Goal: Connect with others: Connect with others

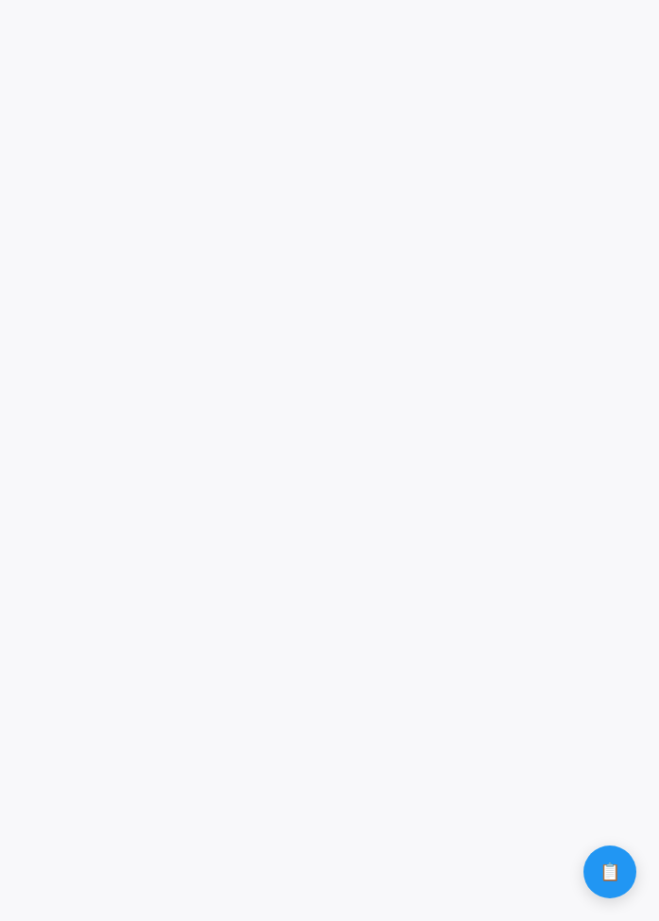
scroll to position [735, 0]
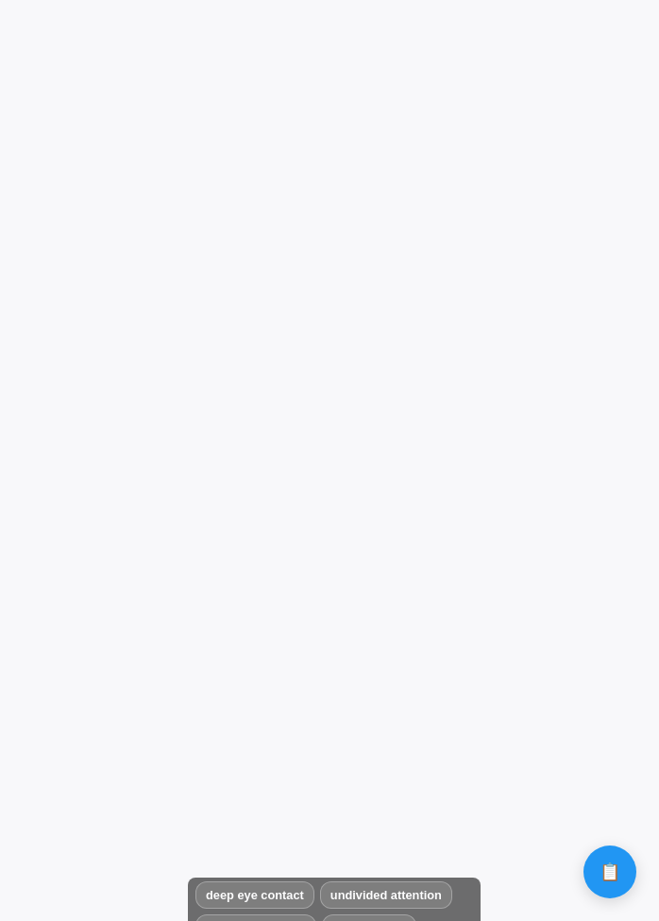
scroll to position [833, 0]
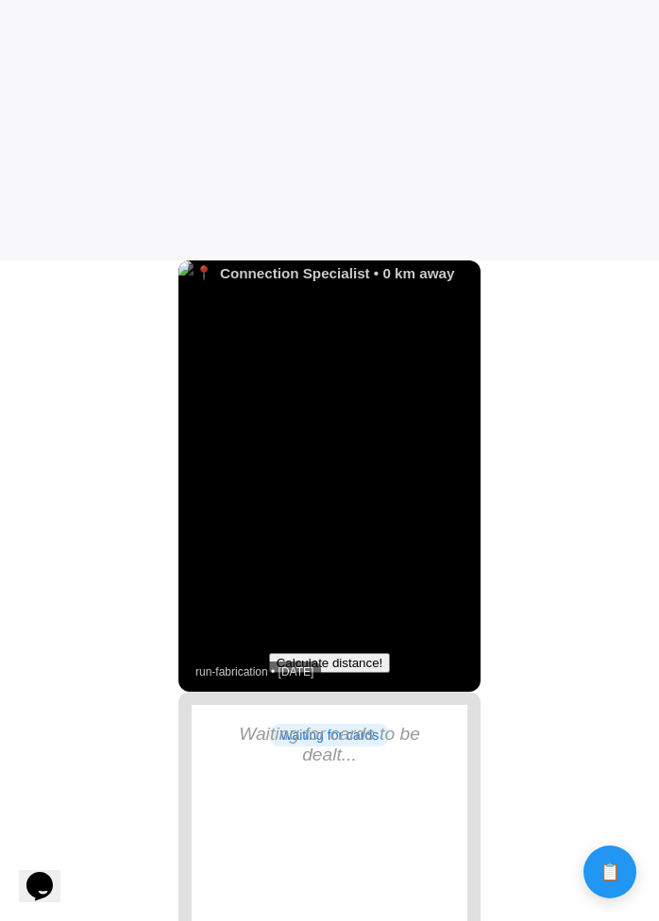
scroll to position [666, 0]
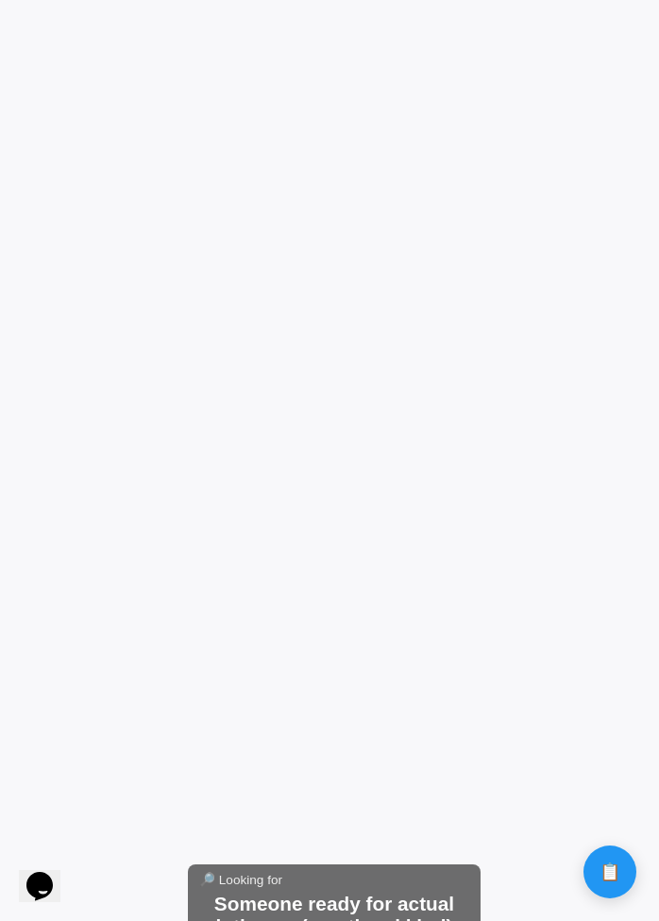
scroll to position [833, 0]
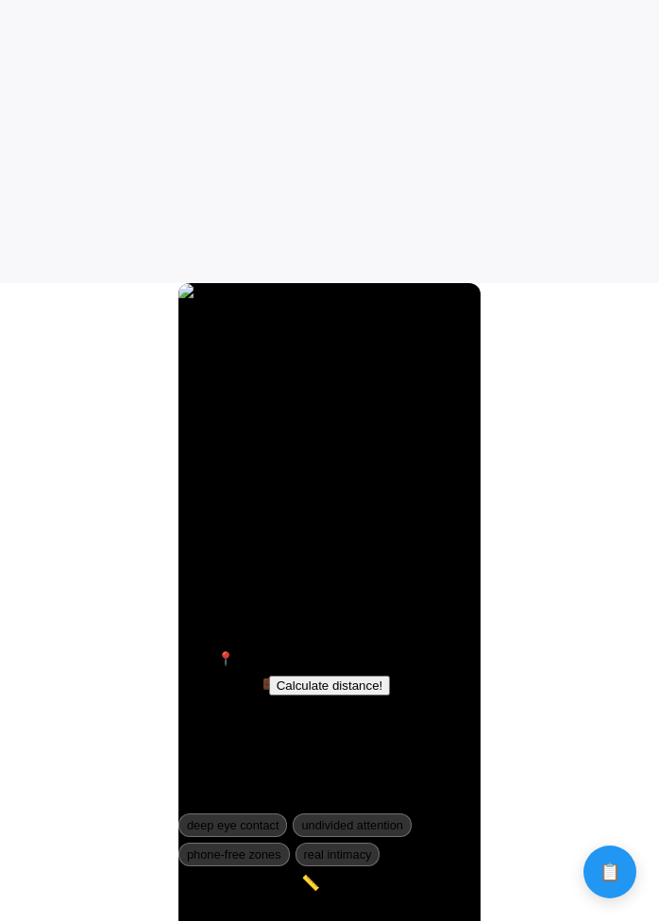
scroll to position [856, 0]
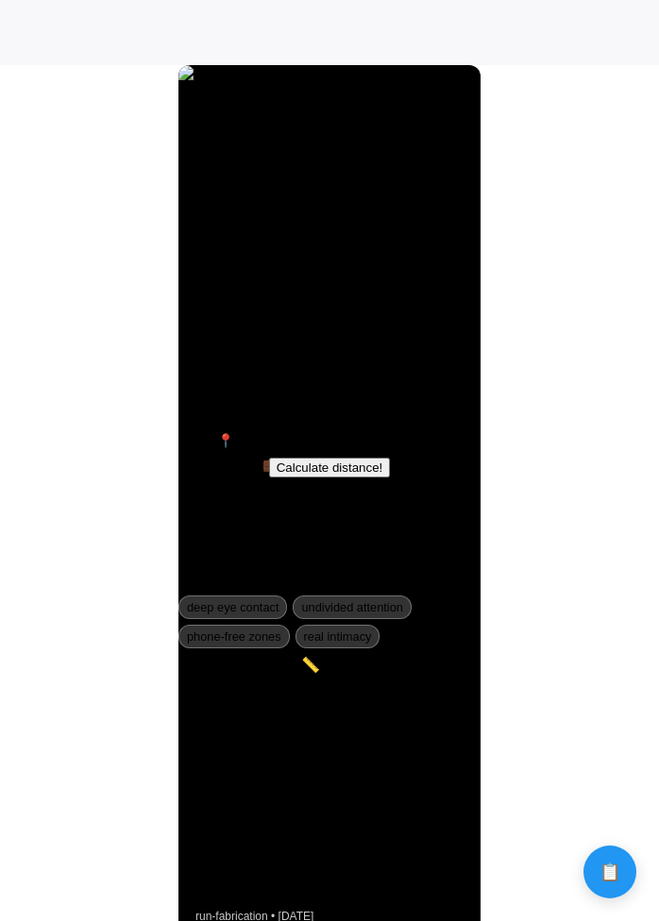
drag, startPoint x: 369, startPoint y: 583, endPoint x: 373, endPoint y: 728, distance: 145.3
click at [373, 727] on div "King of Red - Fully Present and Connecting Calculate distance! run-fabrication …" at bounding box center [329, 500] width 302 height 871
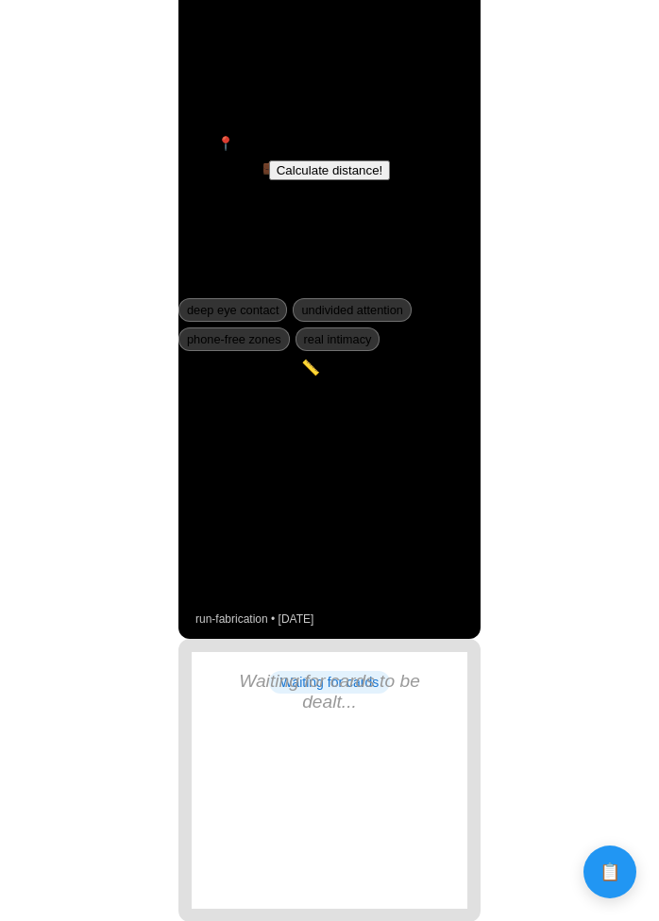
scroll to position [1631, 0]
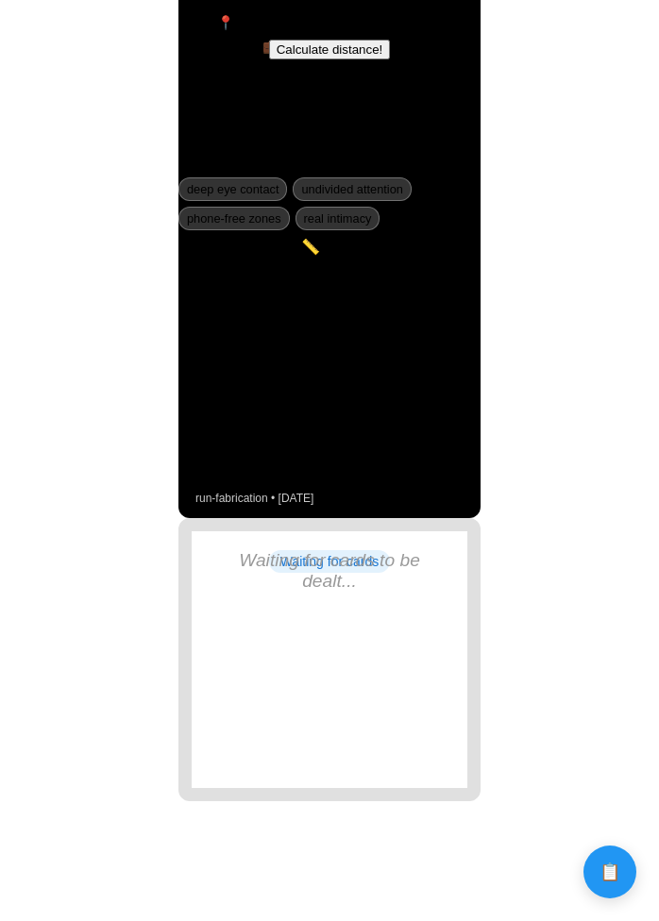
drag, startPoint x: 360, startPoint y: 392, endPoint x: 360, endPoint y: 351, distance: 40.6
click at [360, 355] on div "King of Red - Fully Present and Connecting Calculate distance! run-fabrication …" at bounding box center [329, 82] width 302 height 871
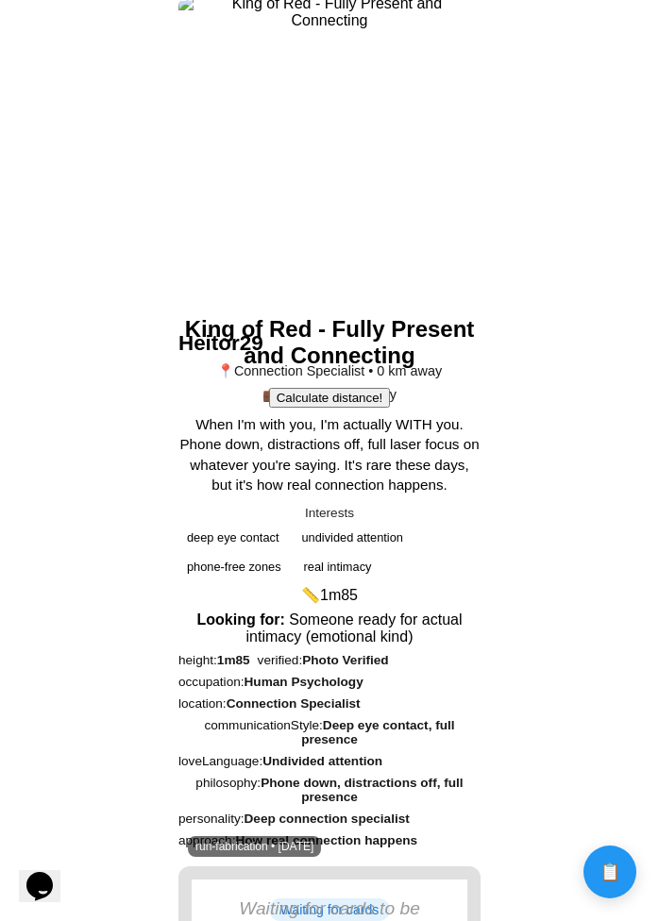
scroll to position [892, 0]
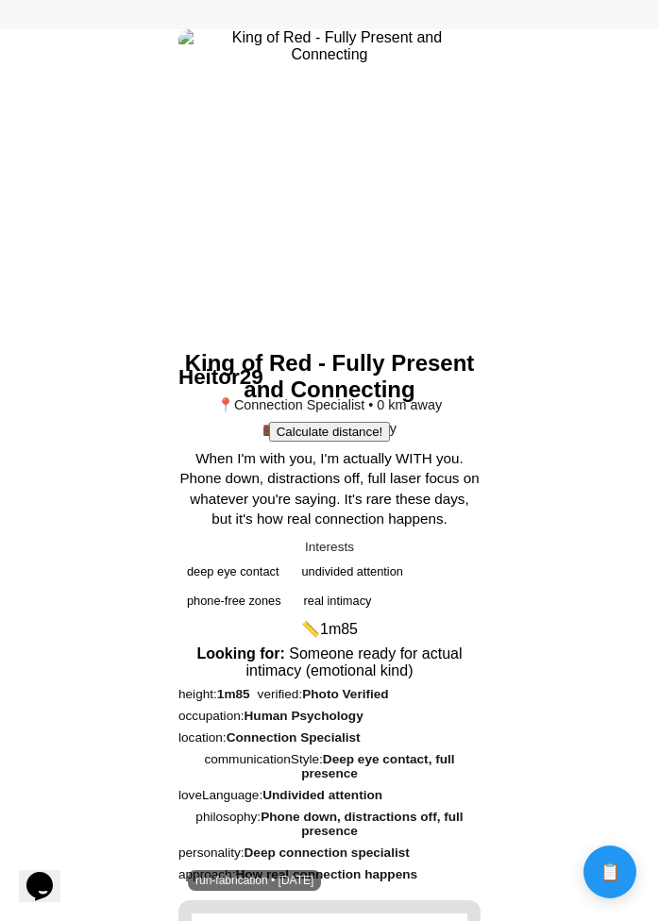
drag, startPoint x: 290, startPoint y: 599, endPoint x: 305, endPoint y: 793, distance: 194.9
click at [306, 794] on div "King of Red - Fully Present and Connecting Calculate distance! run-fabrication …" at bounding box center [329, 464] width 302 height 871
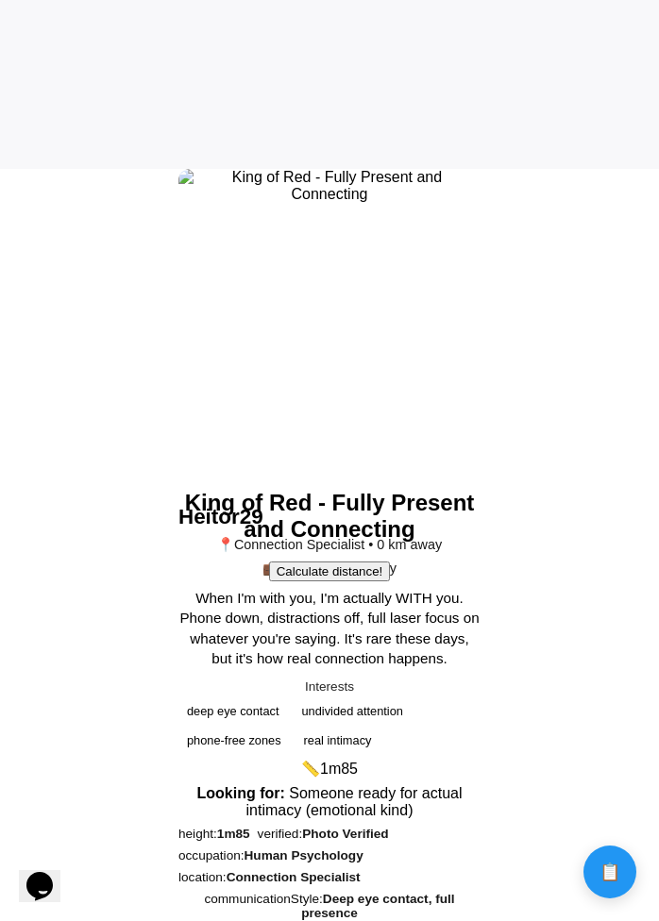
scroll to position [1102, 0]
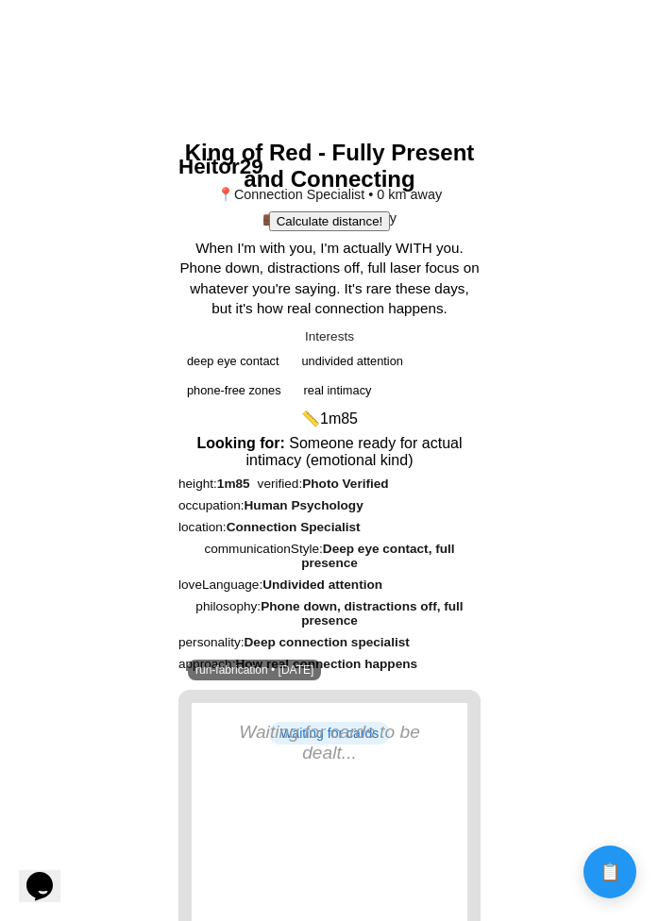
drag, startPoint x: 214, startPoint y: 451, endPoint x: 268, endPoint y: 691, distance: 245.6
click at [271, 690] on div "King of Red - Fully Present and Connecting Calculate distance! run-fabrication …" at bounding box center [329, 254] width 302 height 871
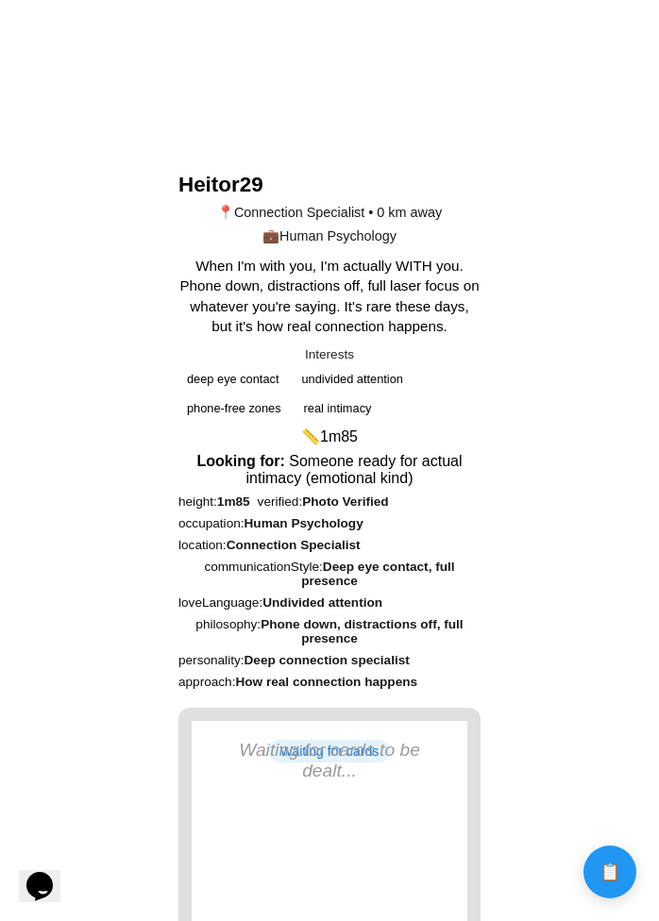
scroll to position [1135, 0]
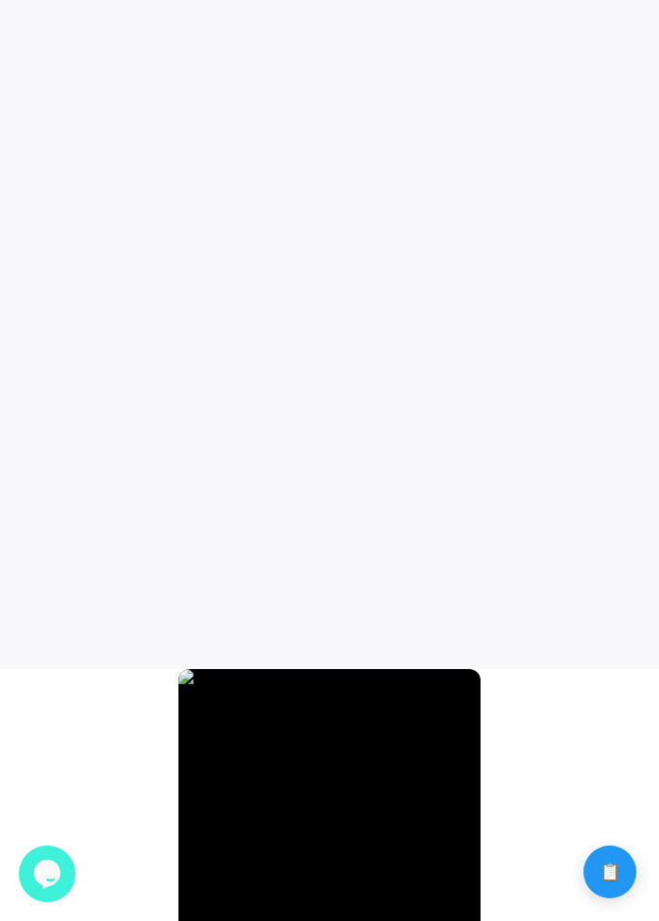
scroll to position [241, 0]
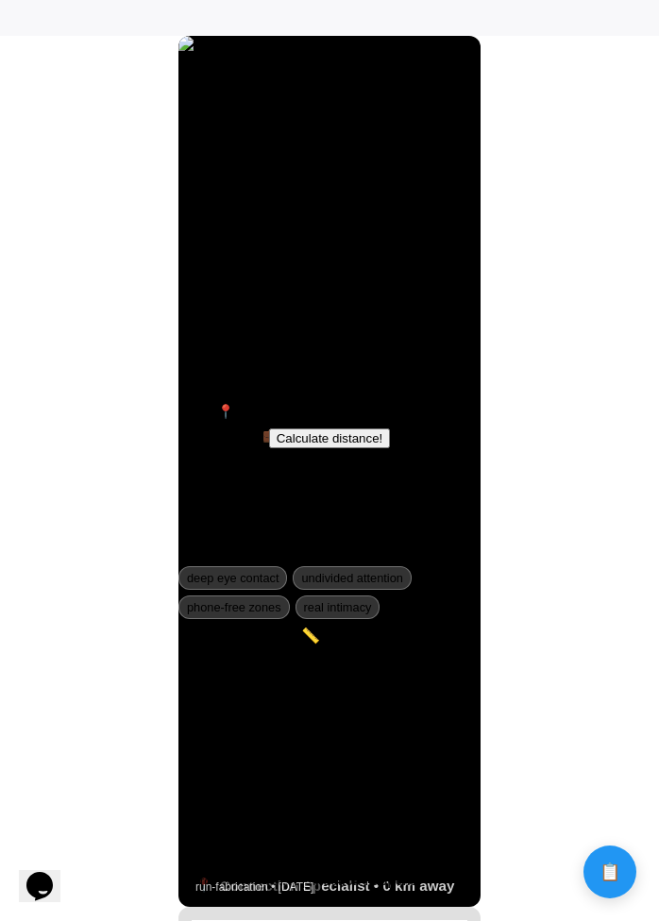
scroll to position [912, 0]
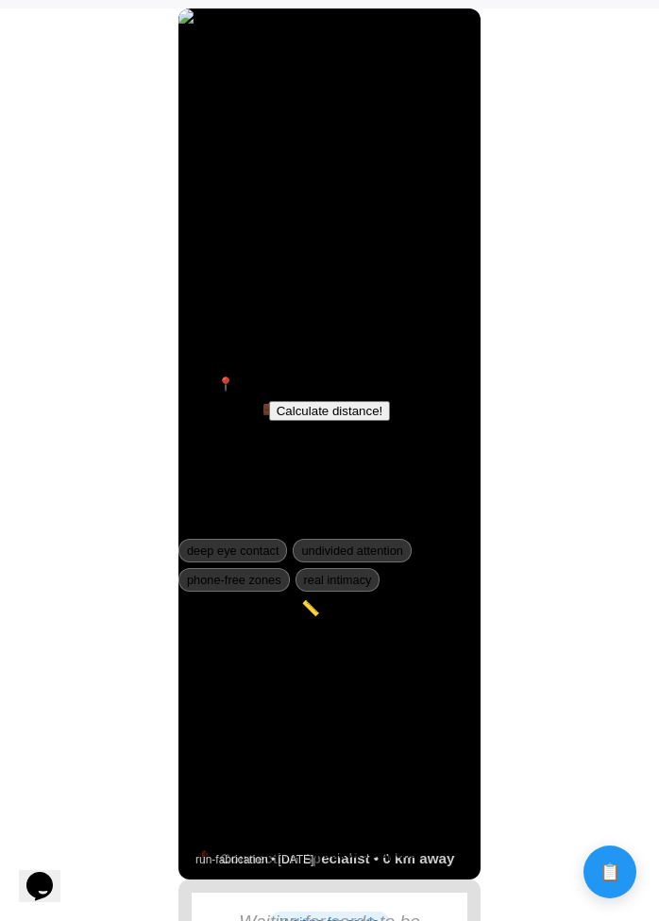
click at [368, 409] on button "Calculate distance!" at bounding box center [330, 411] width 122 height 20
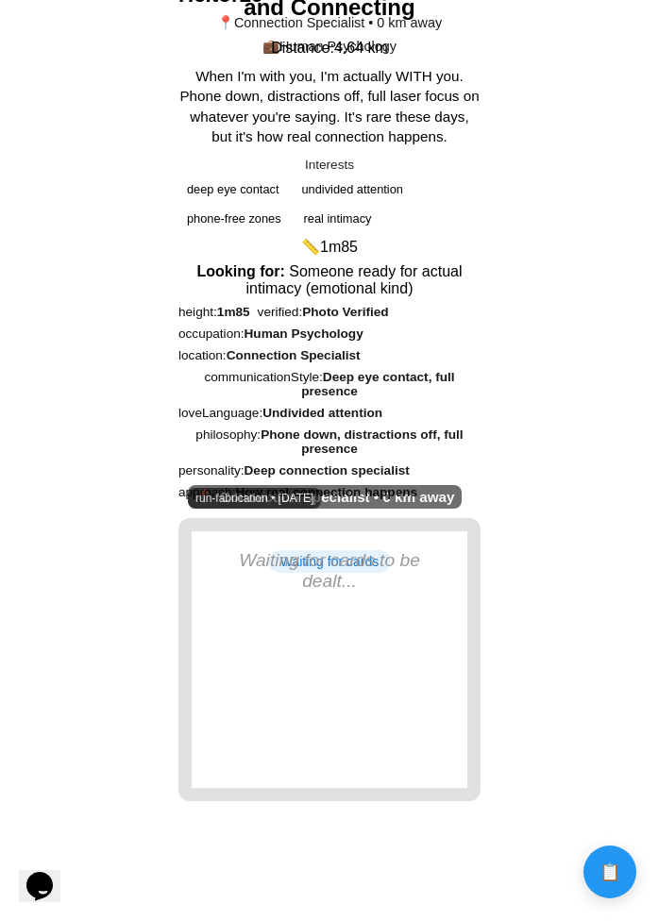
scroll to position [1443, 0]
click at [361, 508] on div "King of Red - Fully Present and Connecting run-fabrication • 9/3/2025" at bounding box center [329, 82] width 302 height 871
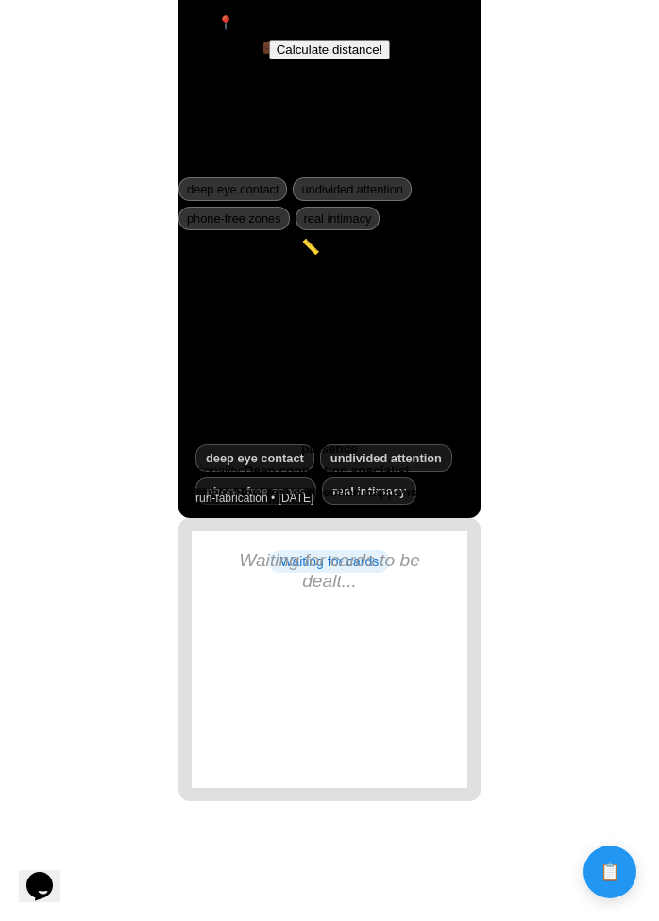
scroll to position [1336, 0]
click at [453, 518] on div "King of Red - Fully Present and Connecting Calculate distance! run-fabrication …" at bounding box center [329, 82] width 302 height 871
click at [459, 518] on div "King of Red - Fully Present and Connecting Calculate distance! run-fabrication …" at bounding box center [329, 82] width 302 height 871
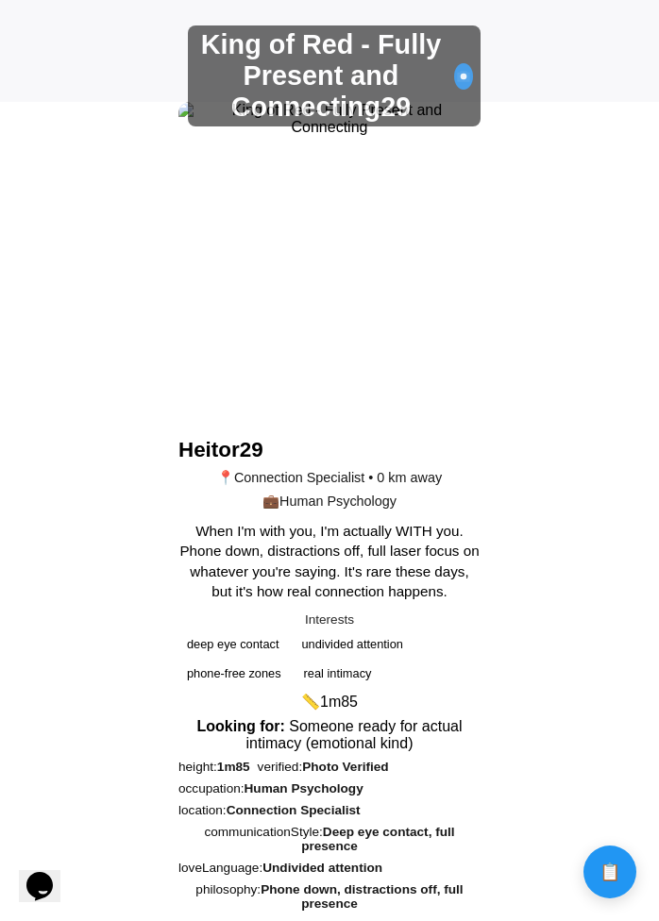
scroll to position [808, 0]
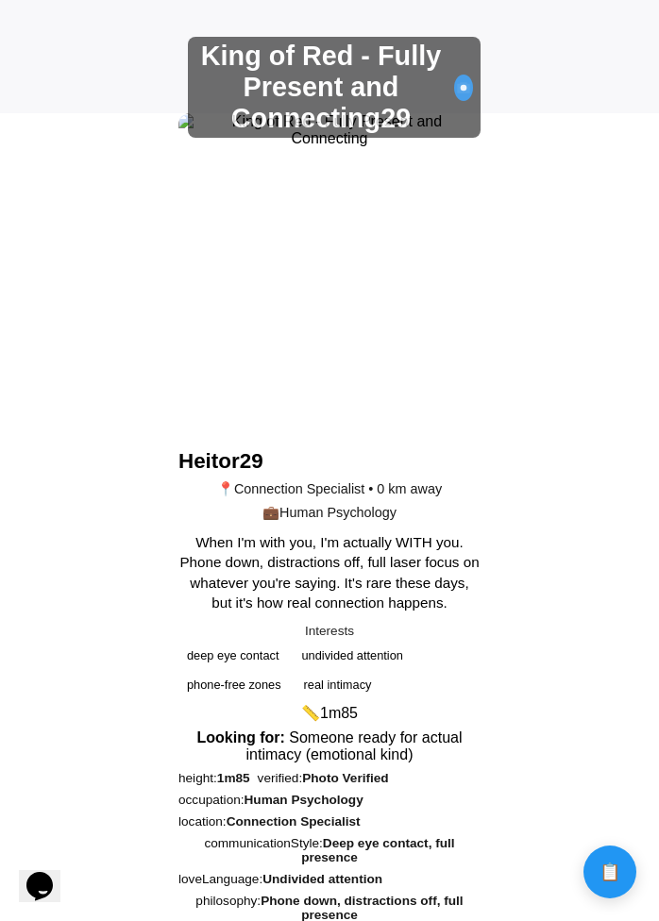
drag, startPoint x: 410, startPoint y: 474, endPoint x: 229, endPoint y: 392, distance: 198.9
click at [229, 134] on div "King of Red - Fully Present and Connecting 29" at bounding box center [320, 87] width 251 height 93
click at [287, 138] on div "King of Red - Fully Present and Connecting 29" at bounding box center [334, 87] width 292 height 101
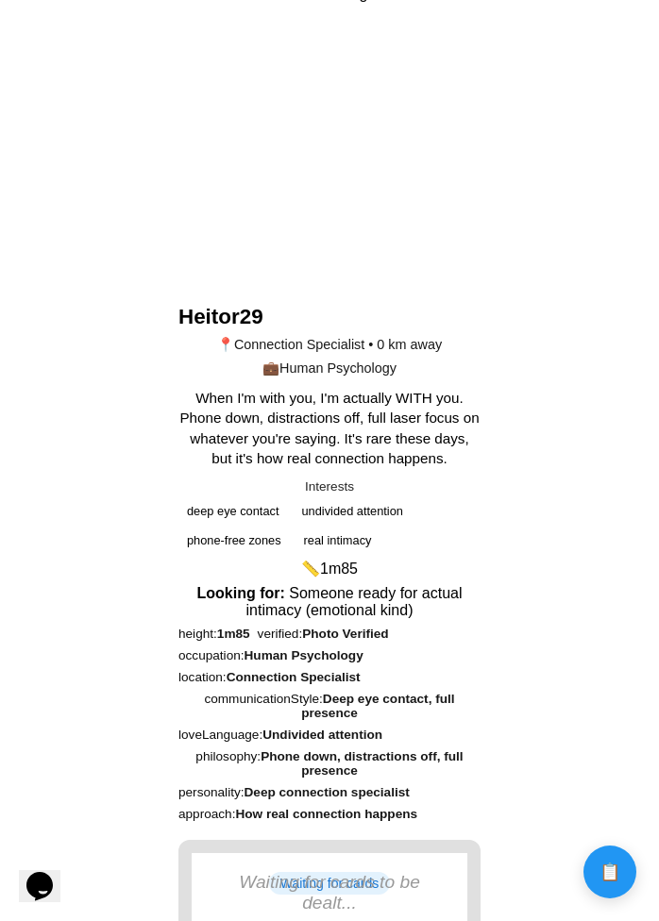
scroll to position [928, 0]
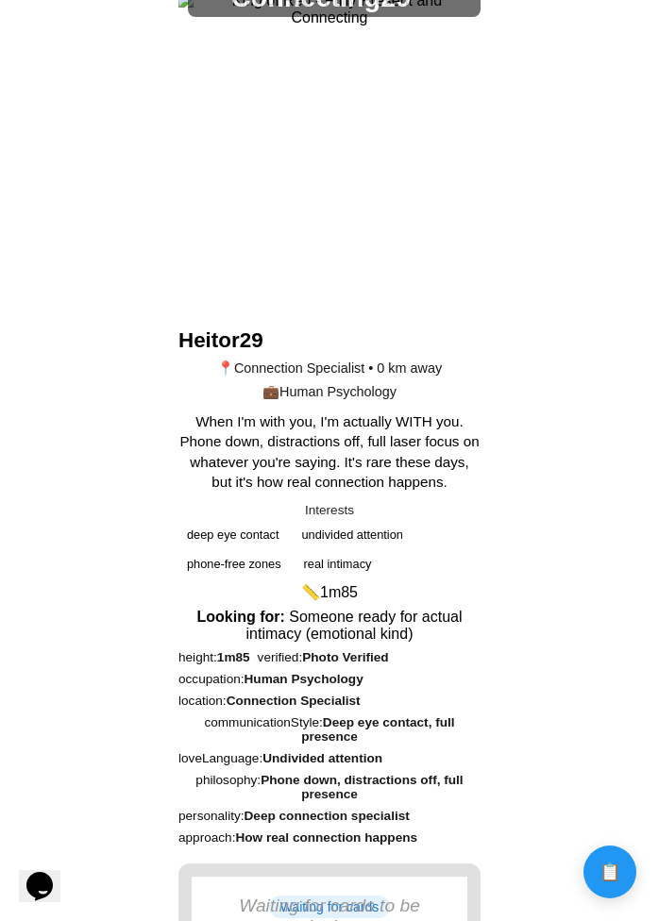
drag, startPoint x: 400, startPoint y: 286, endPoint x: 470, endPoint y: 355, distance: 98.1
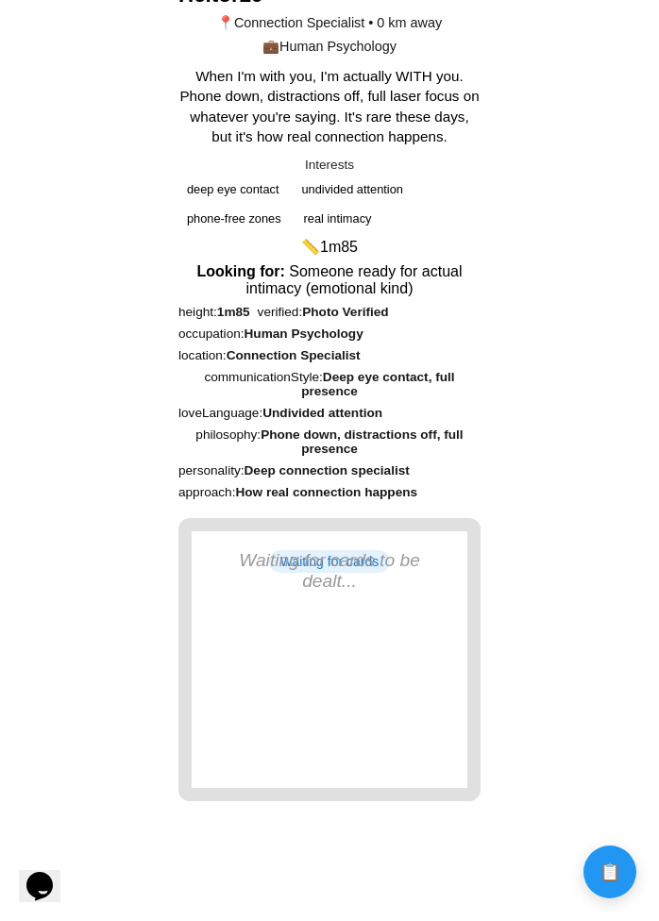
scroll to position [1281, 0]
click at [275, 422] on div "run-fabrication • [DATE]" at bounding box center [329, 224] width 302 height 588
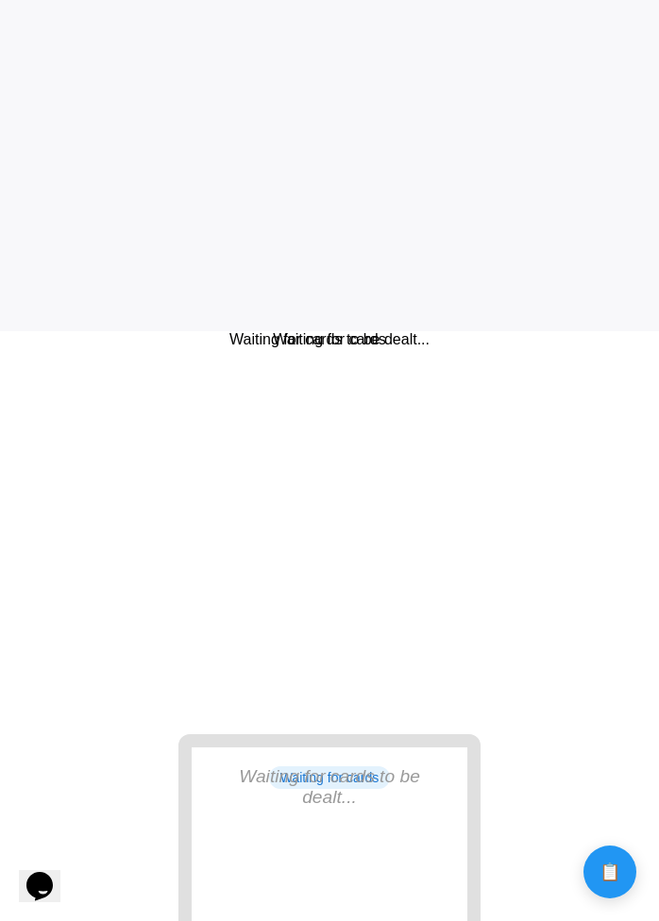
scroll to position [566, 0]
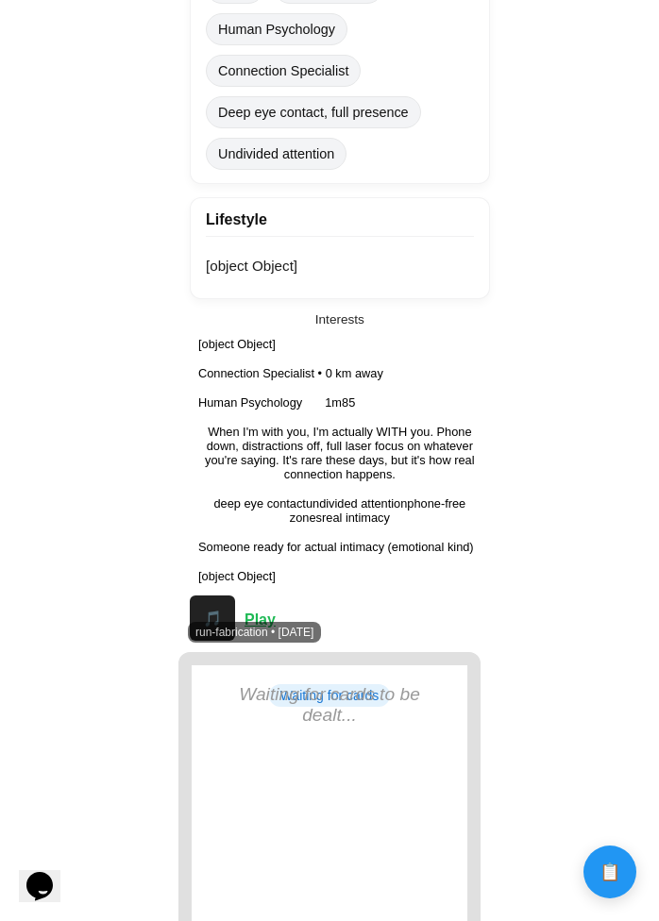
scroll to position [1390, 0]
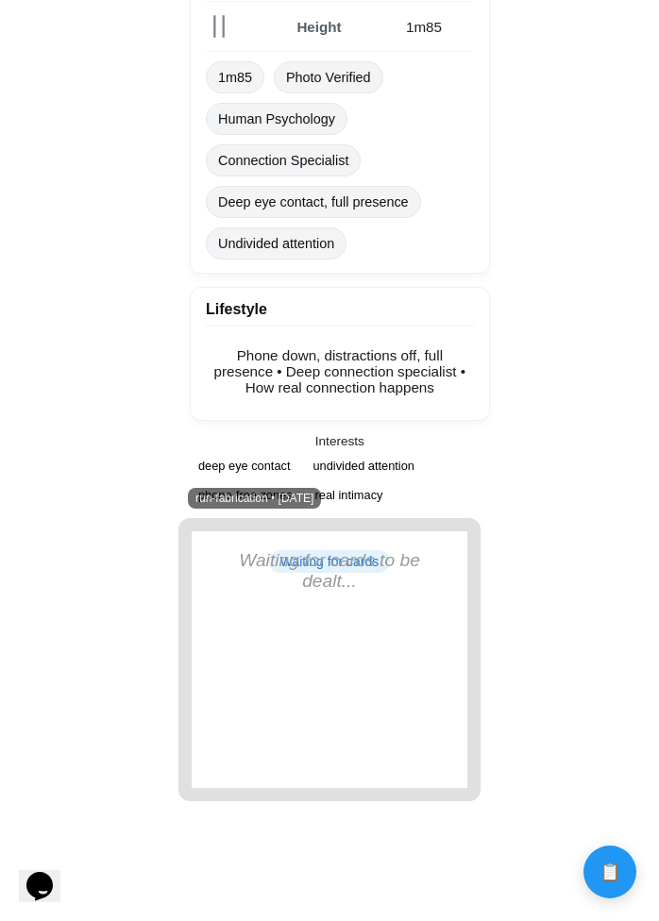
scroll to position [1818, 0]
drag, startPoint x: 339, startPoint y: 363, endPoint x: 325, endPoint y: 275, distance: 88.9
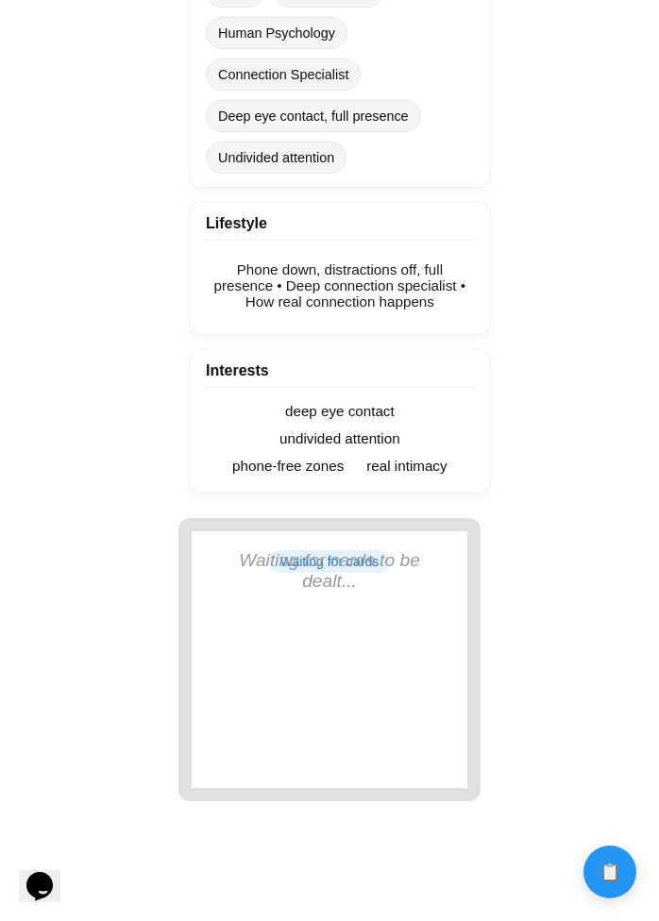
scroll to position [1678, 0]
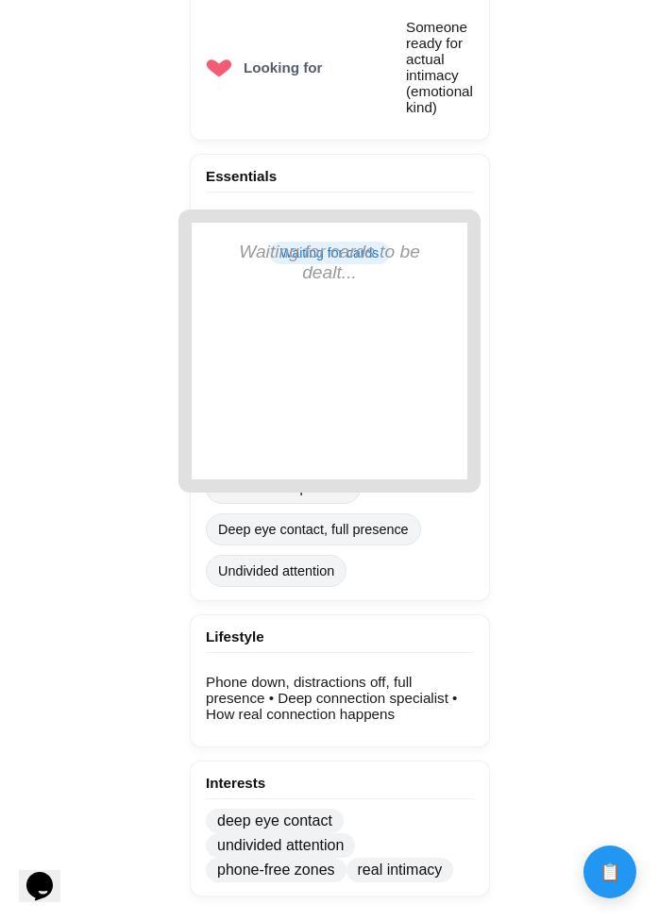
scroll to position [1256, 0]
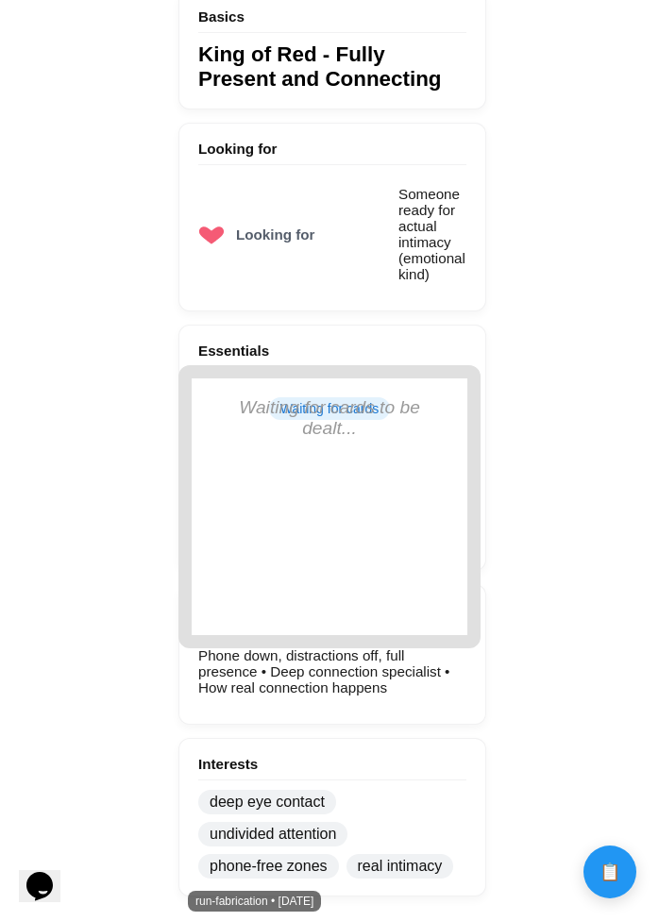
scroll to position [1331, 0]
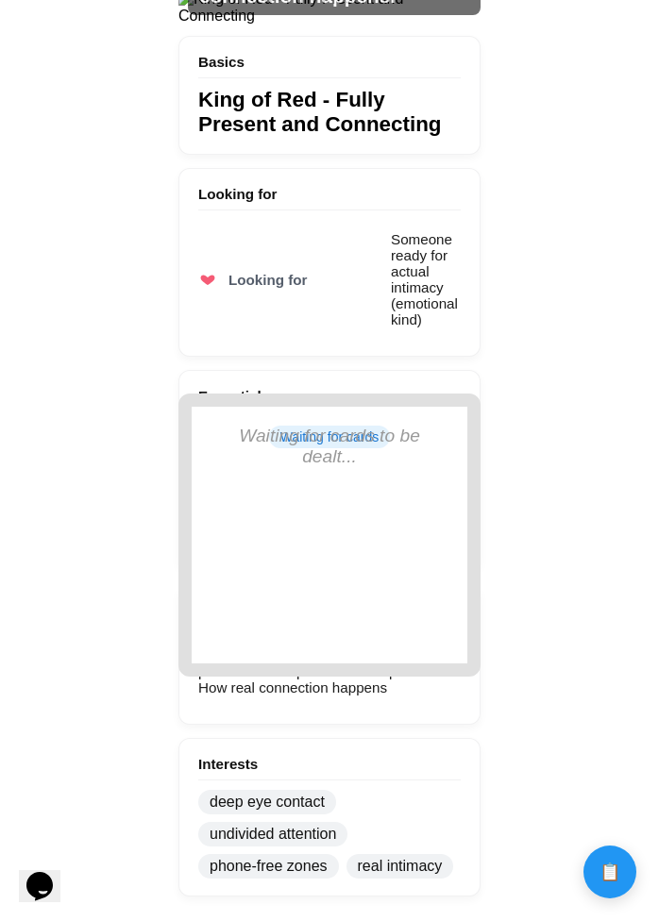
scroll to position [1283, 0]
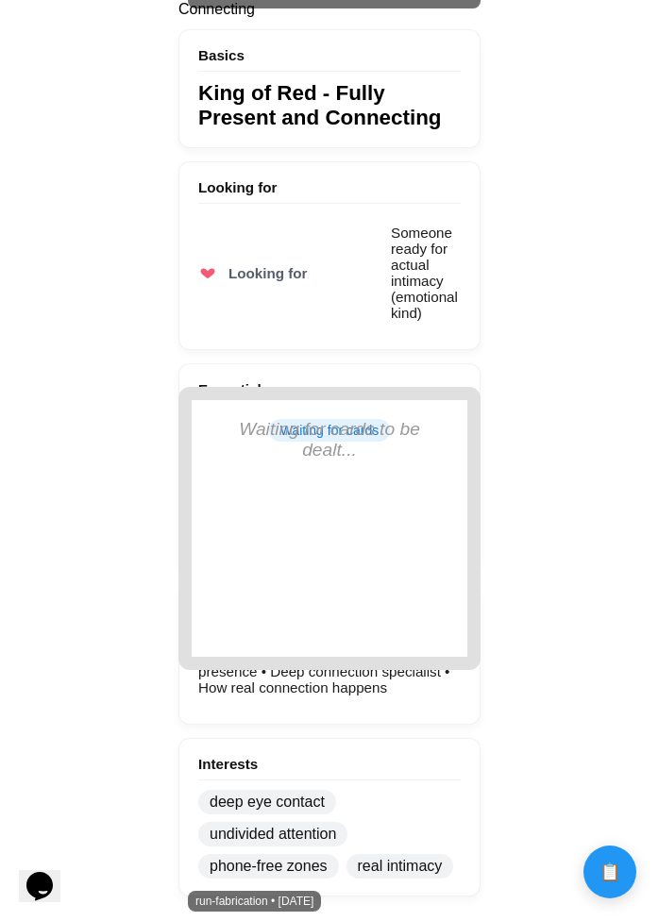
scroll to position [1291, 0]
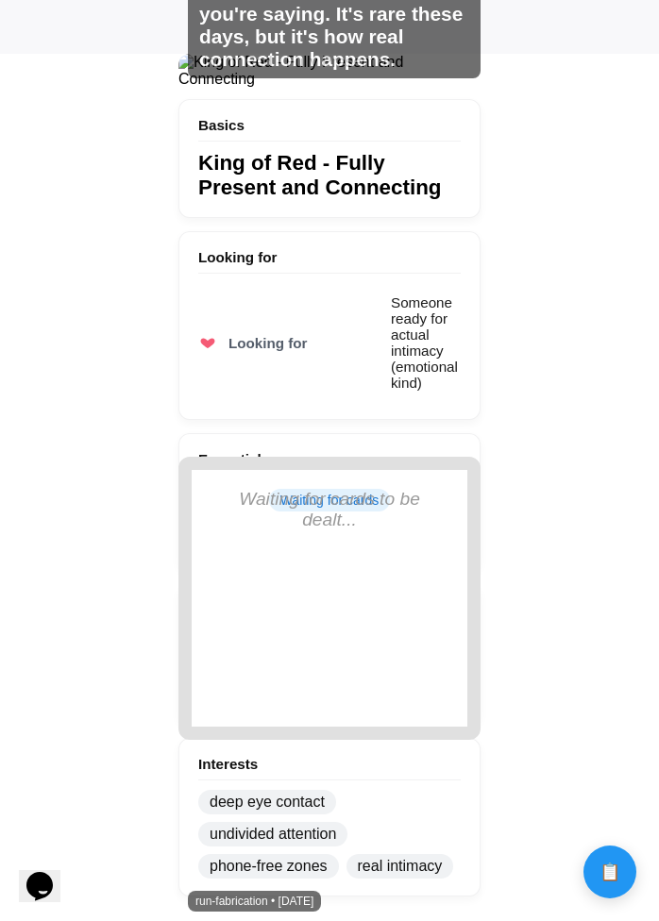
scroll to position [1223, 0]
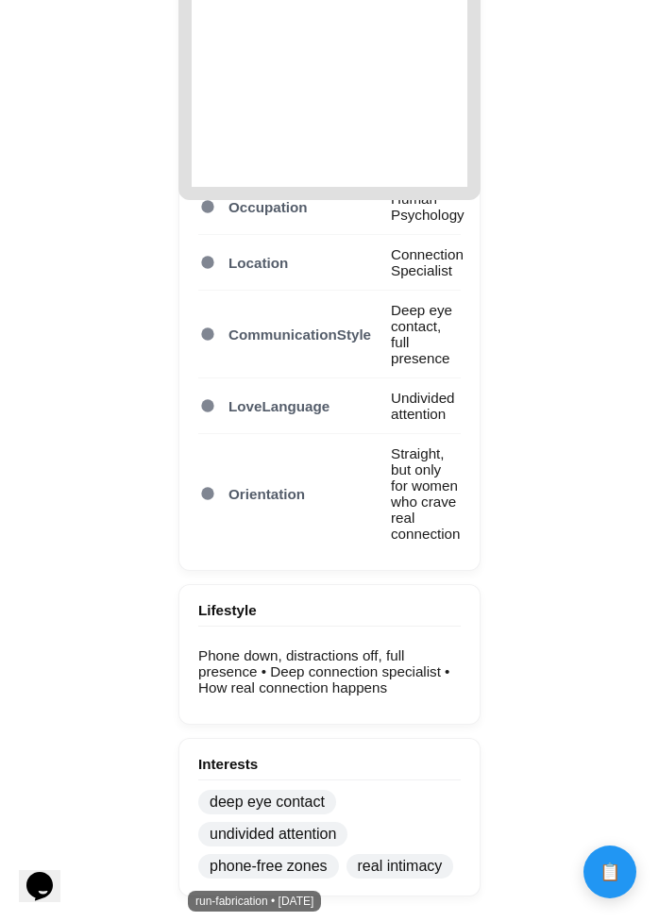
scroll to position [1610, 0]
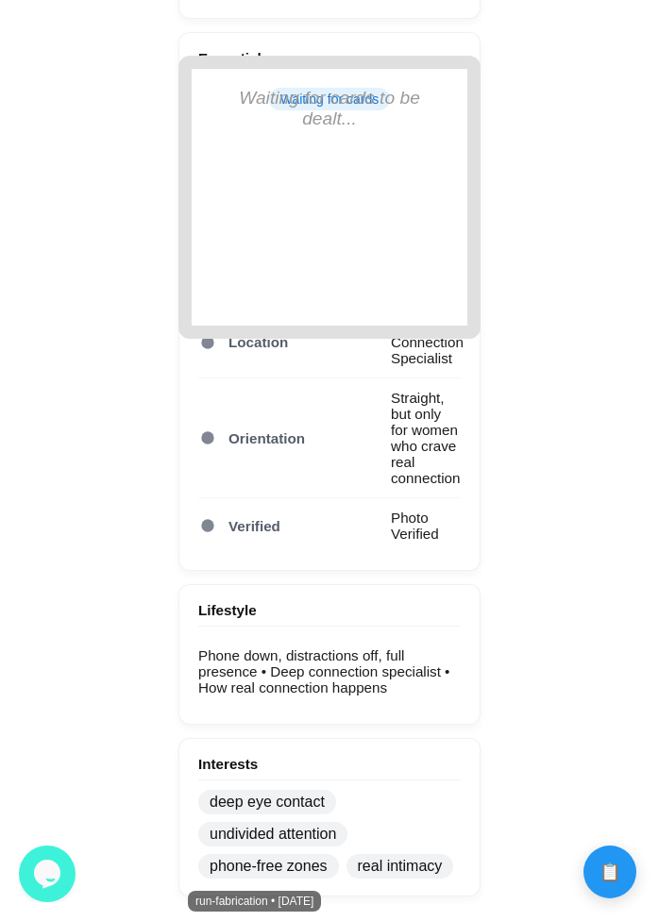
scroll to position [1517, 0]
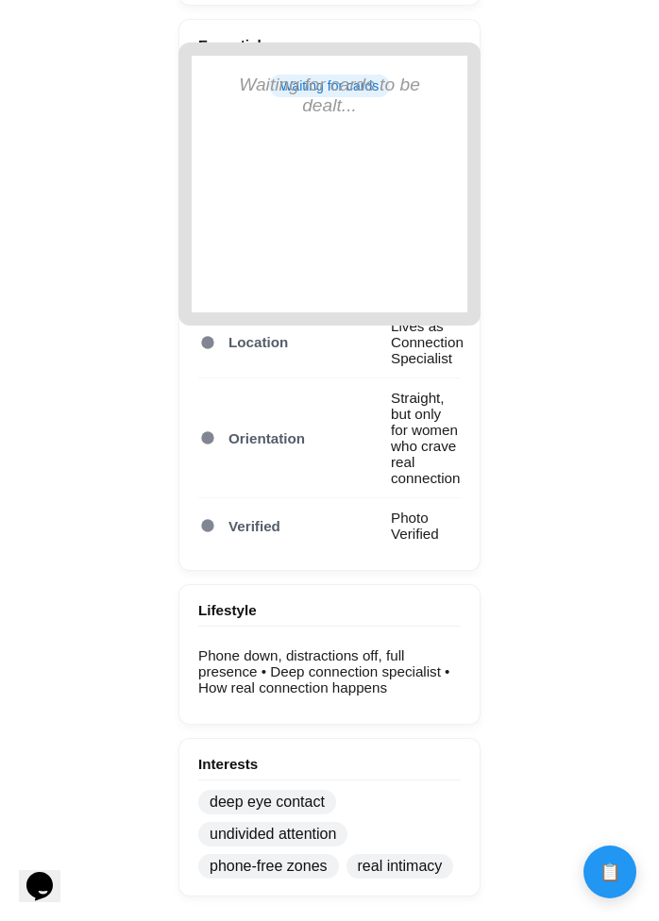
scroll to position [1461, 0]
